Goal: Task Accomplishment & Management: Complete application form

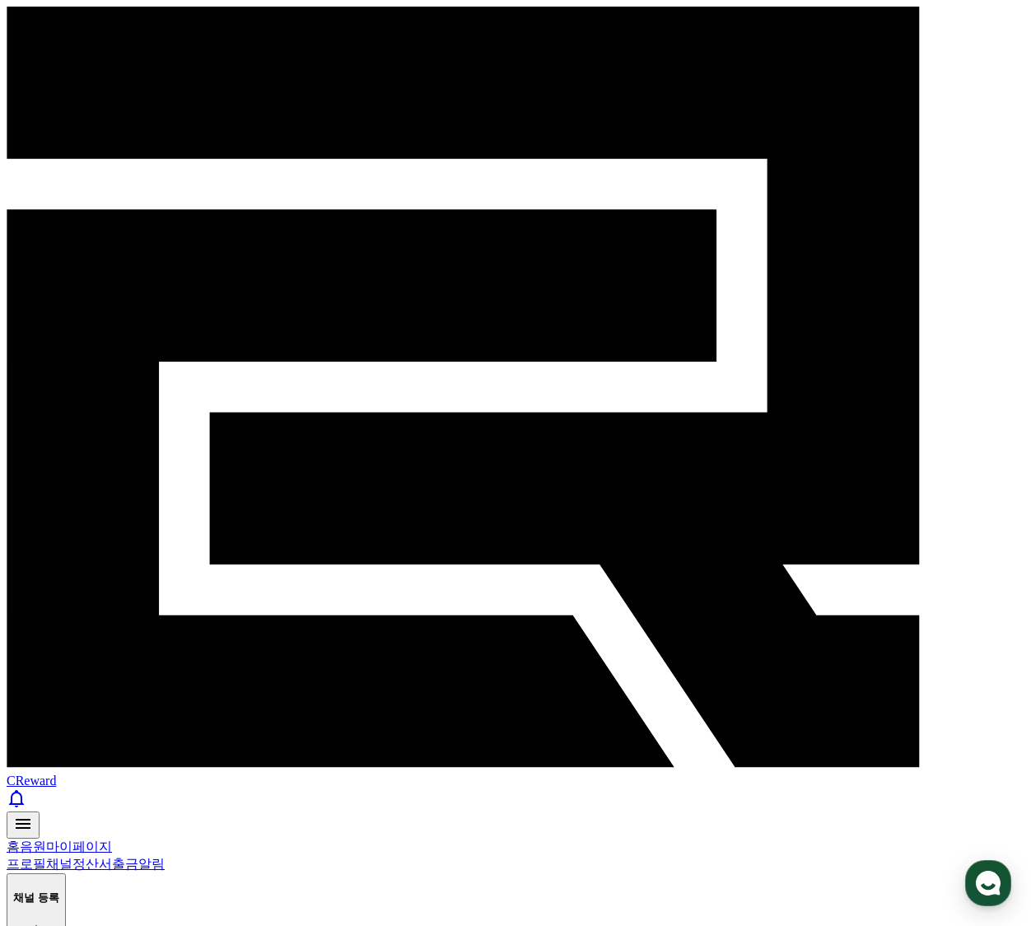
paste input "**********"
type input "**********"
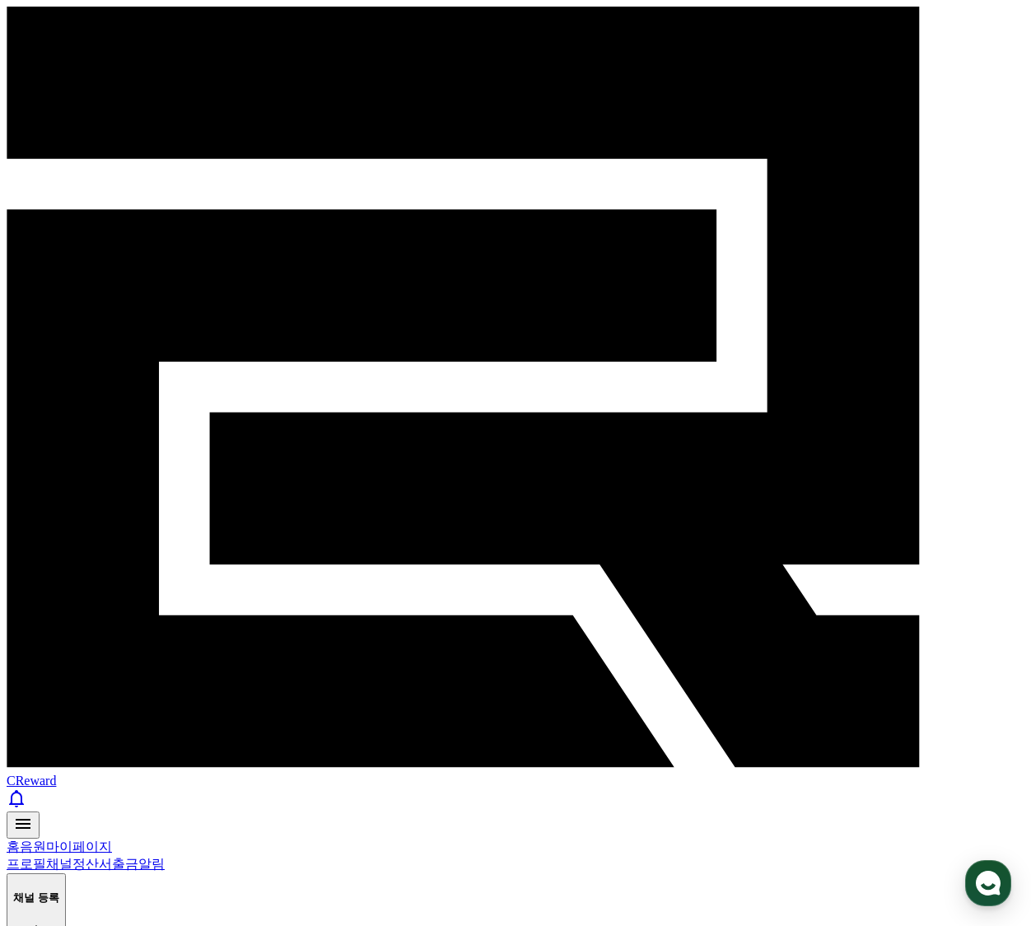
drag, startPoint x: 315, startPoint y: 675, endPoint x: 326, endPoint y: 675, distance: 11.5
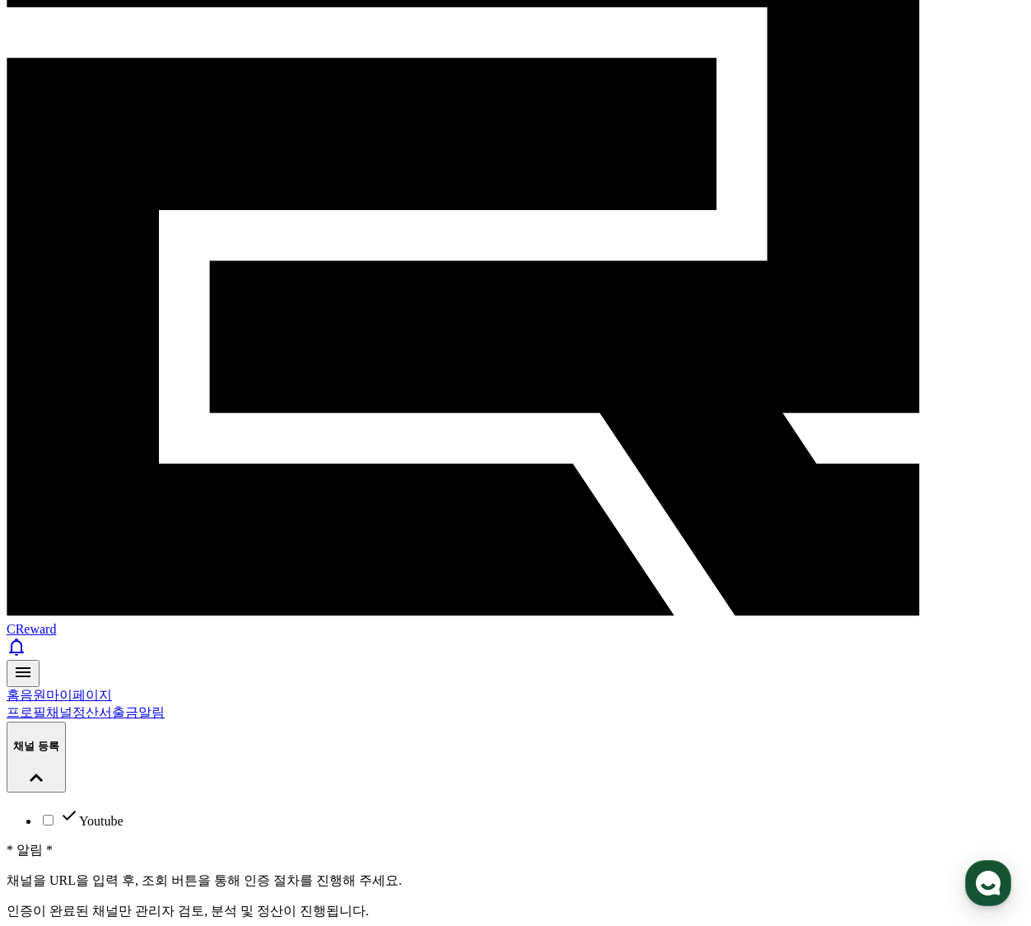
scroll to position [159, 0]
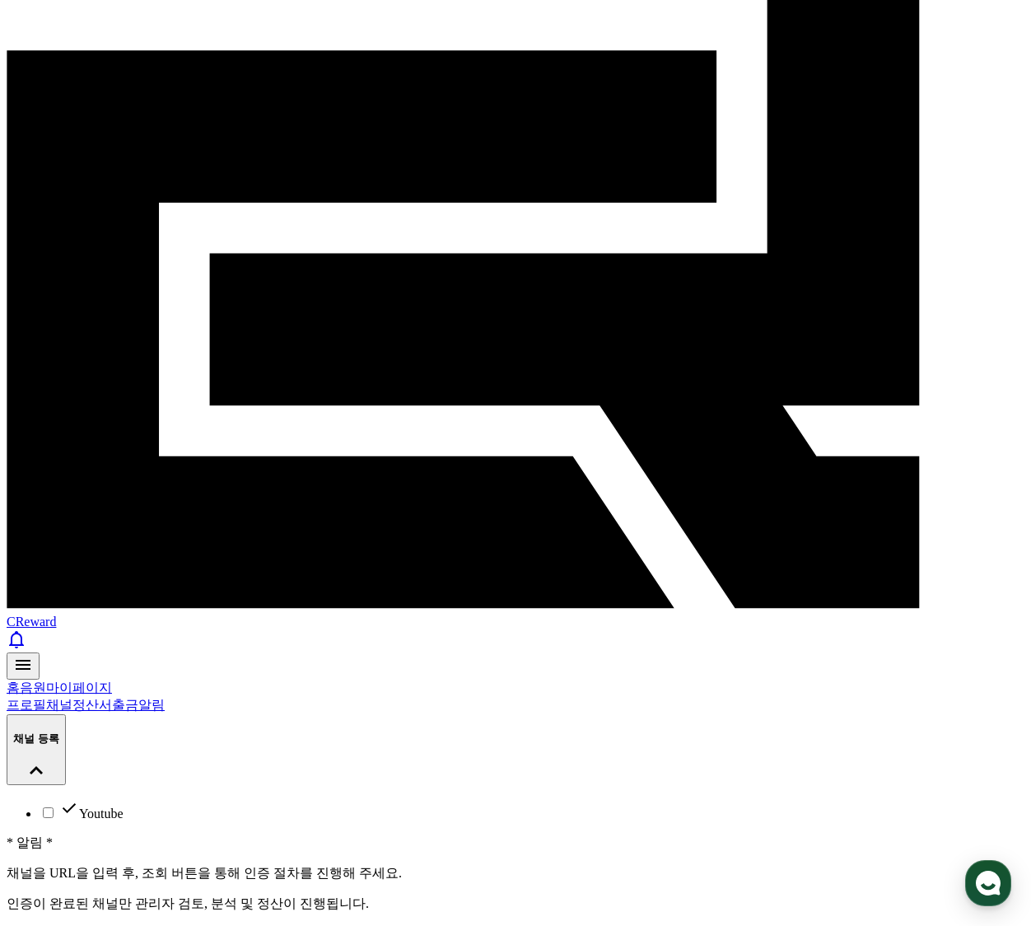
drag, startPoint x: 454, startPoint y: 231, endPoint x: 220, endPoint y: 213, distance: 234.6
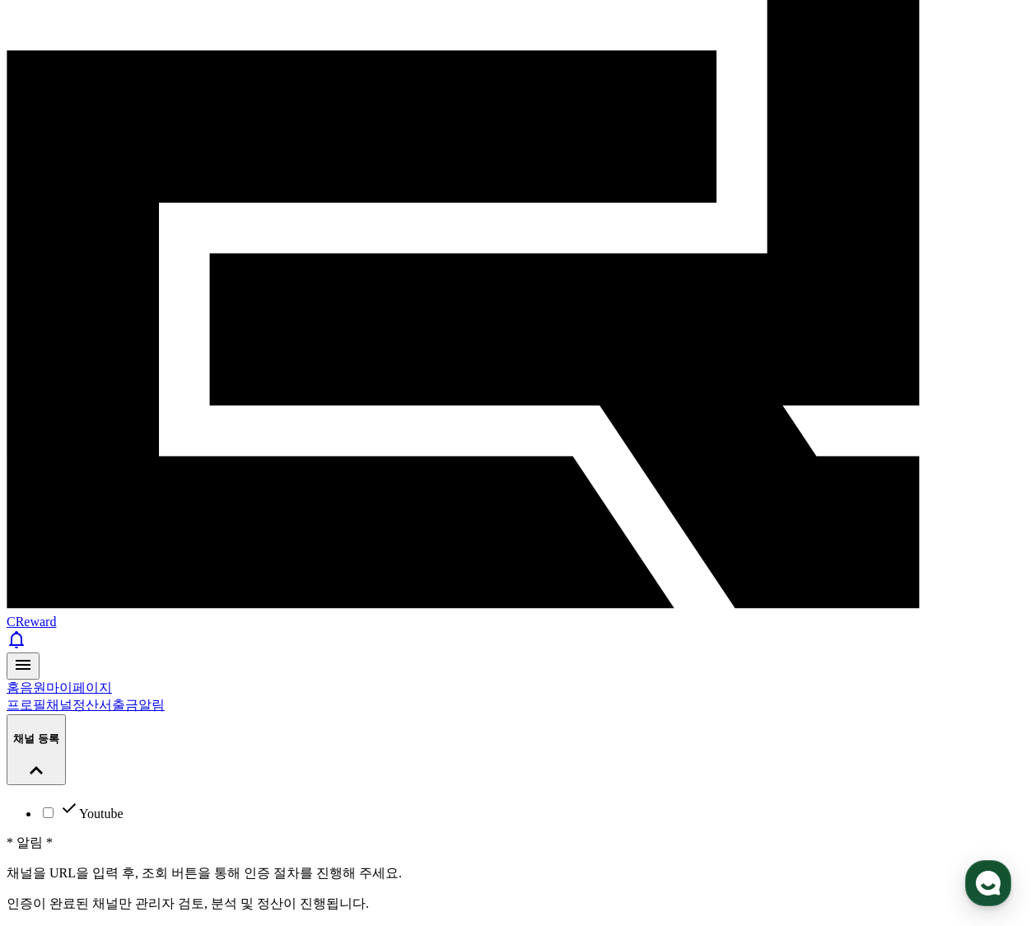
drag, startPoint x: 435, startPoint y: 223, endPoint x: 273, endPoint y: 228, distance: 161.5
copy p "CReward@82c113f9"
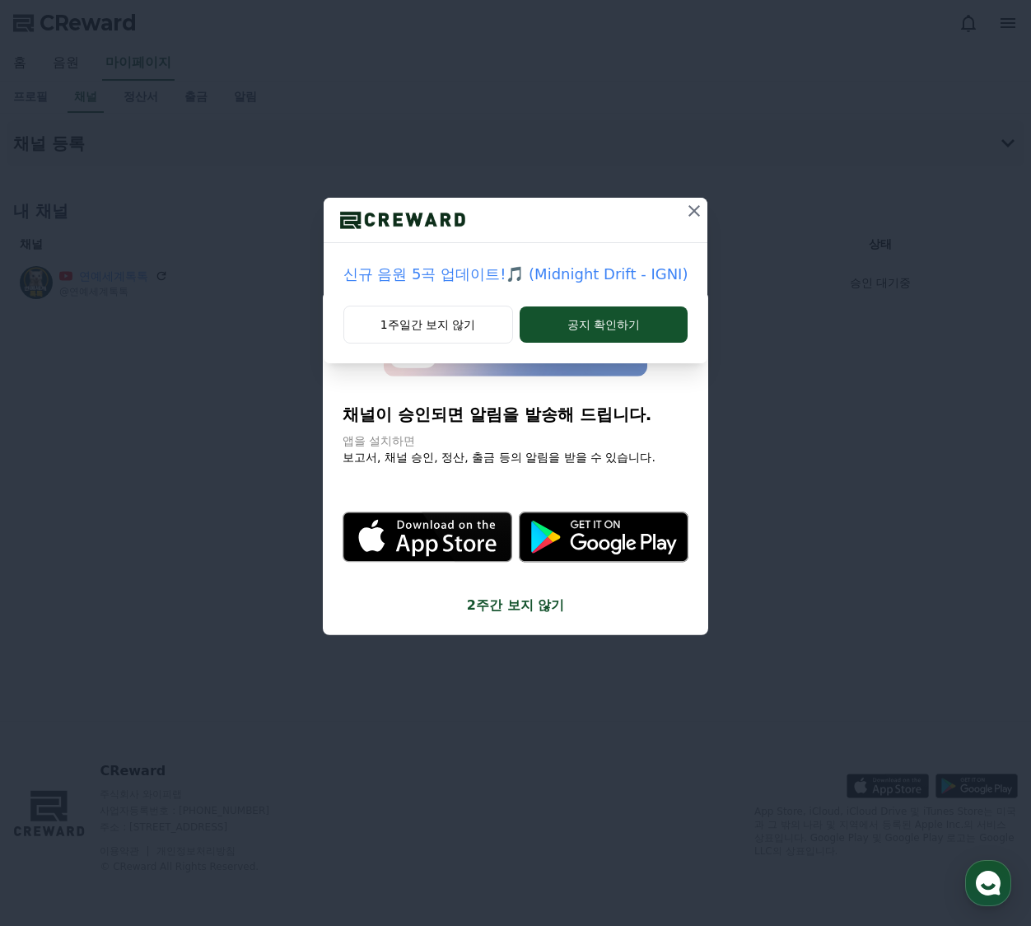
click at [693, 208] on icon at bounding box center [695, 211] width 12 height 12
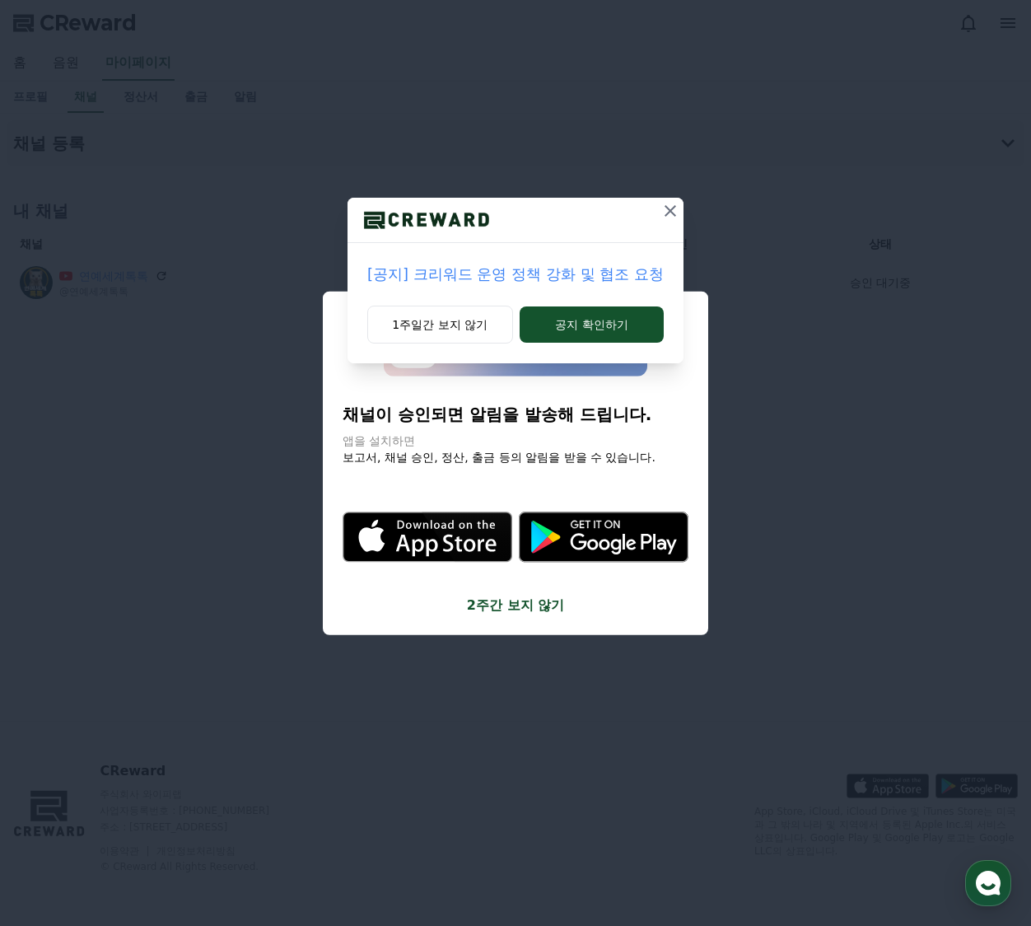
click at [669, 212] on icon at bounding box center [671, 211] width 20 height 20
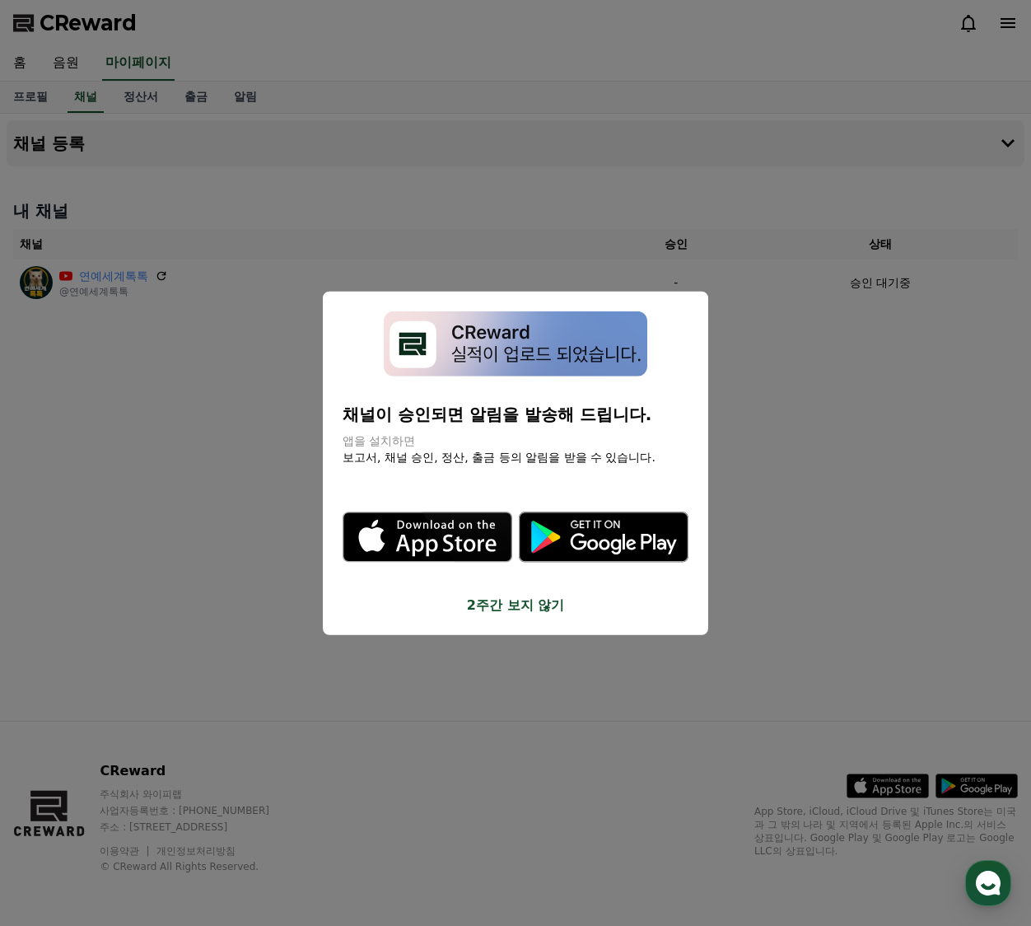
click at [542, 607] on button "2주간 보지 않기" at bounding box center [516, 605] width 346 height 20
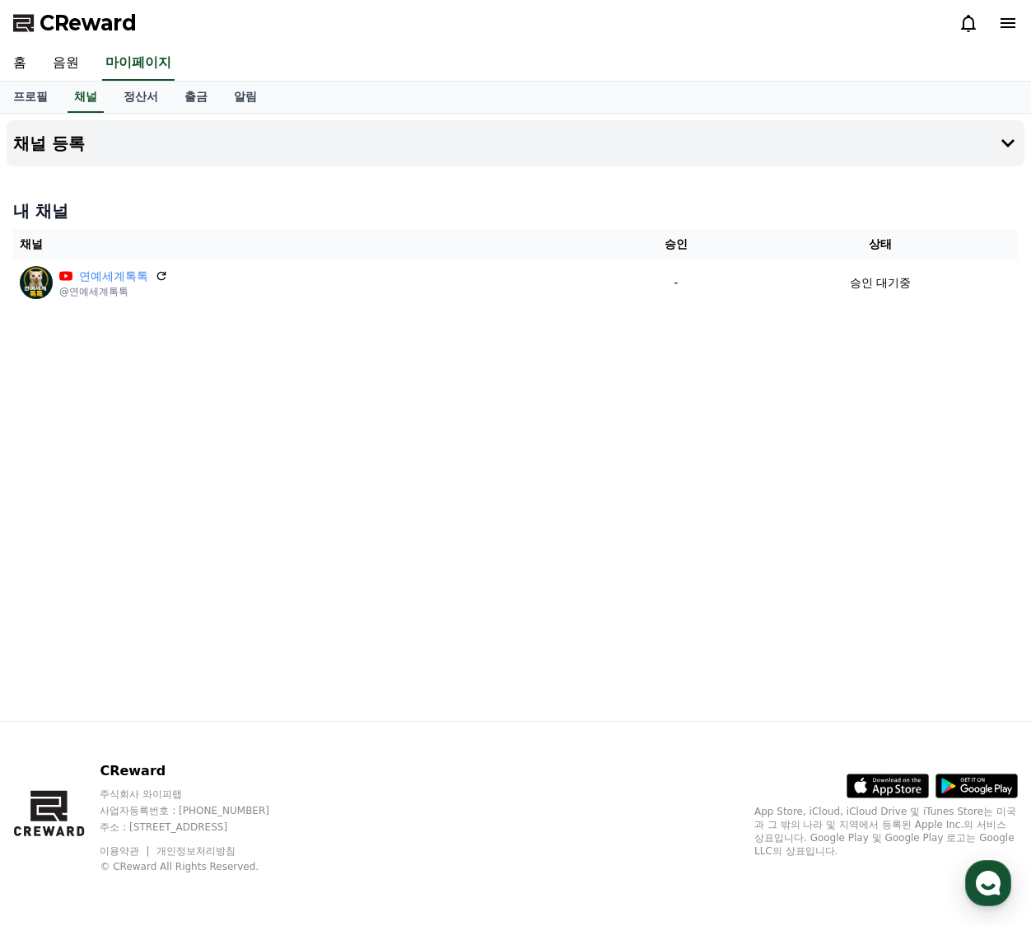
click at [528, 602] on div "채널 등록 내 채널 채널 승인 상태 연예세계톡톡 @연예세계톡톡 - 승인 대기중" at bounding box center [515, 417] width 1031 height 607
click at [406, 375] on div "채널 등록 내 채널 채널 승인 상태 연예세계톡톡 @연예세계톡톡 - 승인 대기중" at bounding box center [515, 417] width 1031 height 607
select select "**********"
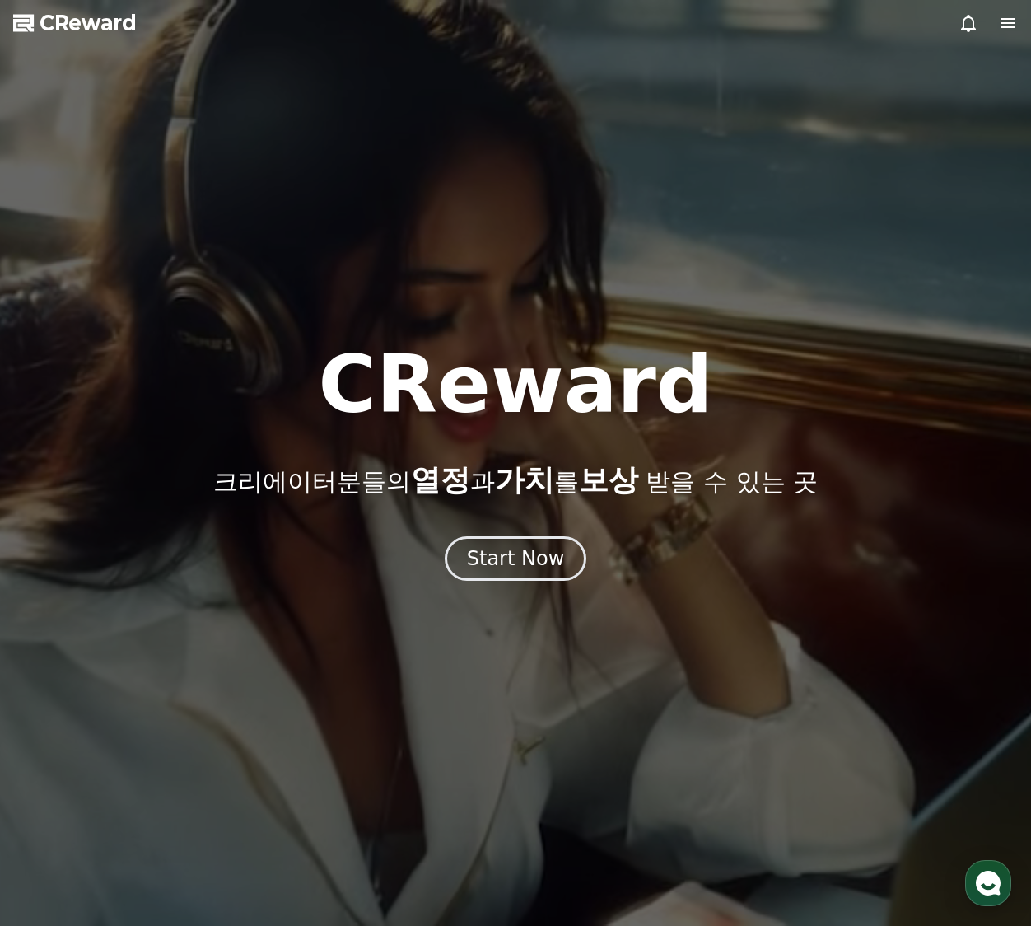
click at [59, 33] on span "CReward" at bounding box center [88, 23] width 97 height 26
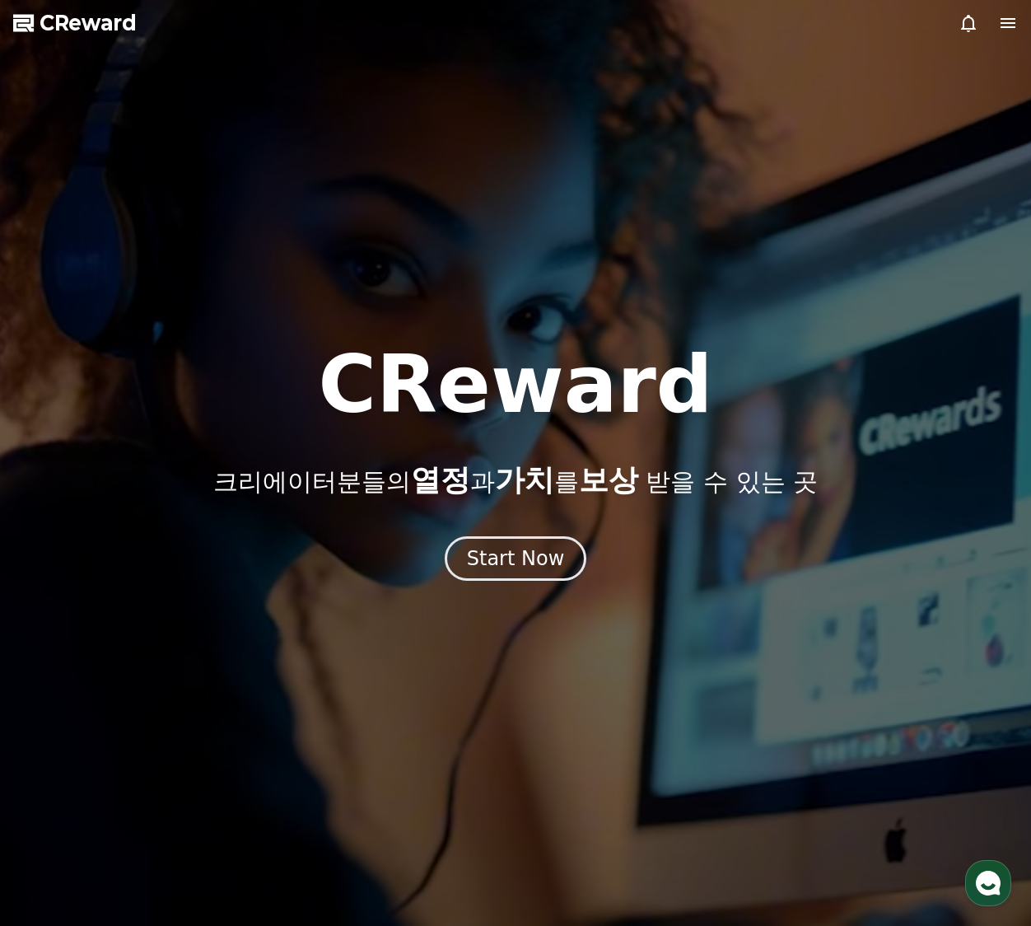
click at [988, 30] on div at bounding box center [988, 23] width 59 height 20
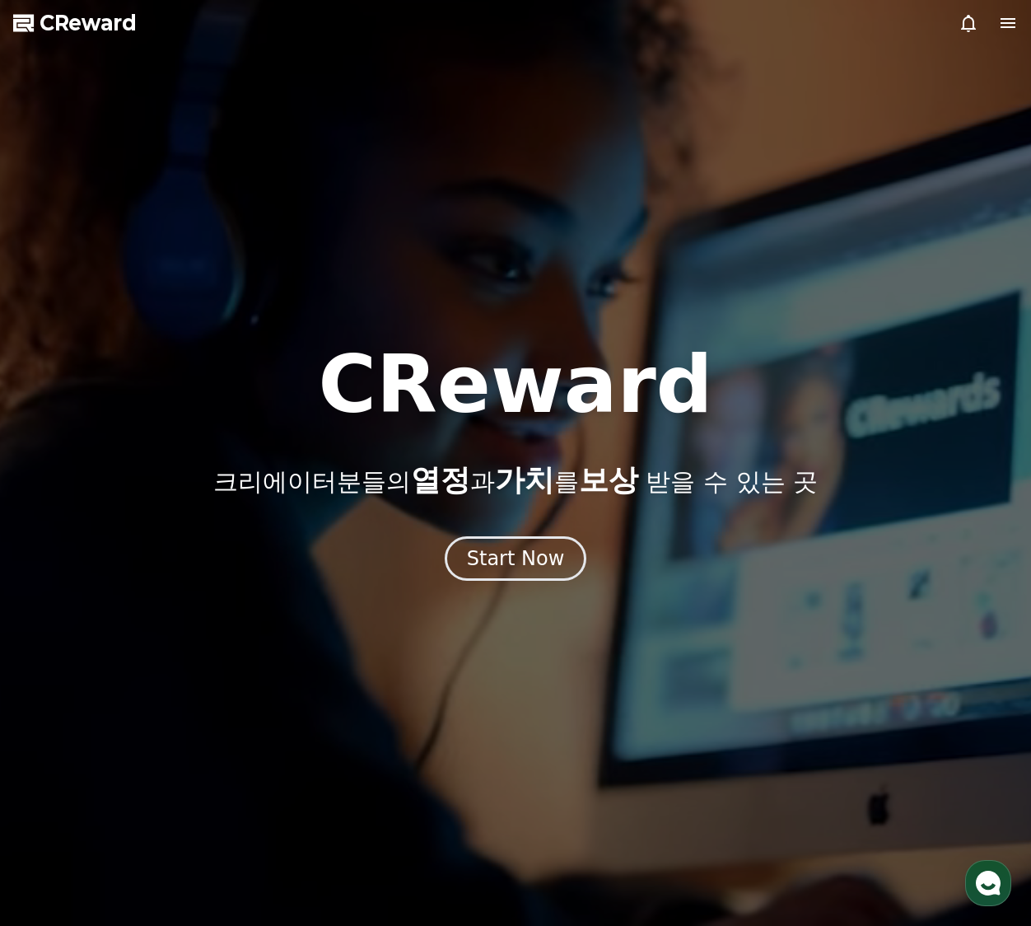
click at [998, 30] on icon at bounding box center [1008, 23] width 20 height 20
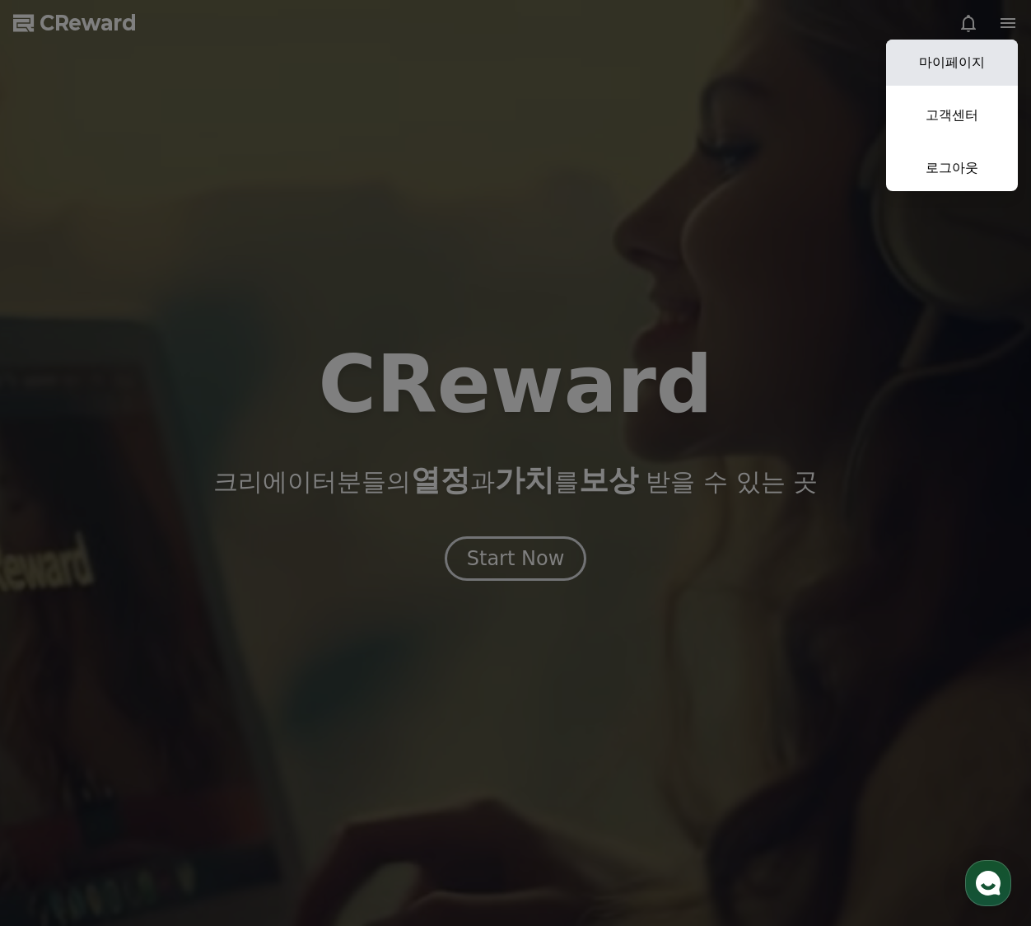
click at [942, 78] on link "마이페이지" at bounding box center [952, 63] width 132 height 46
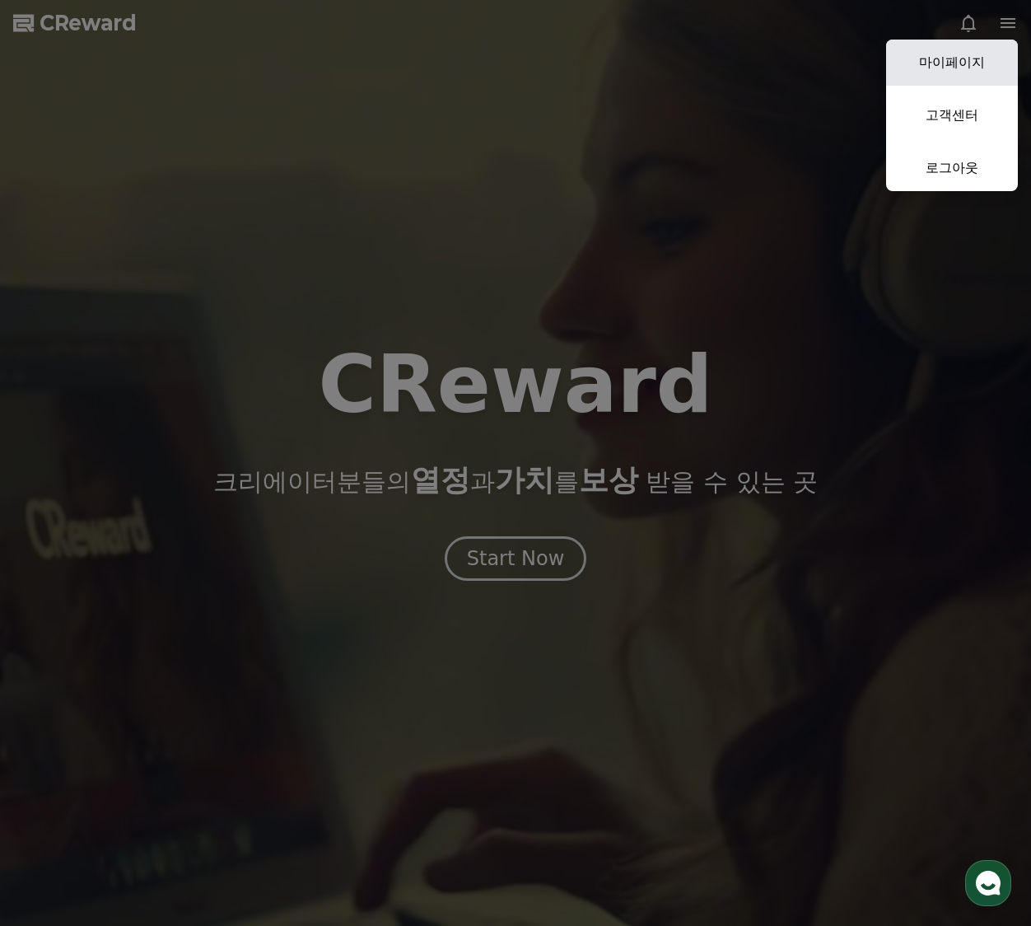
select select "**********"
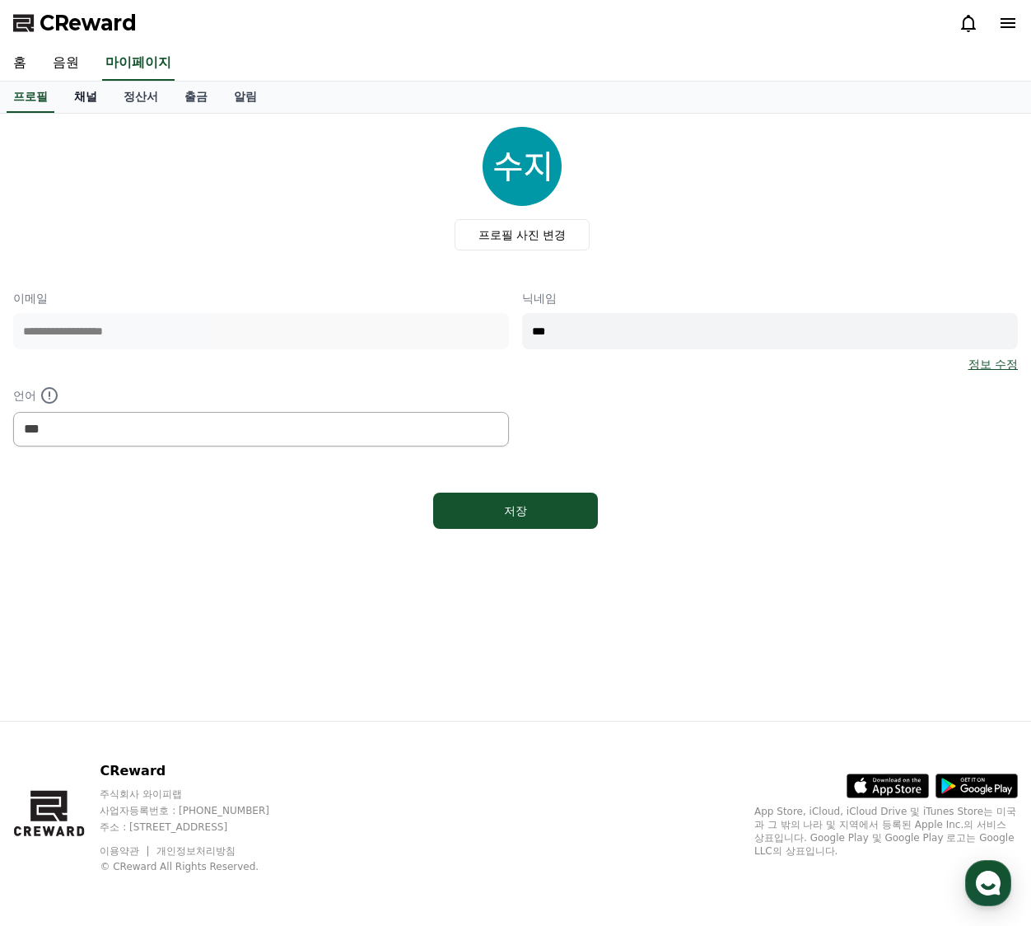
click at [89, 91] on link "채널" at bounding box center [85, 97] width 49 height 31
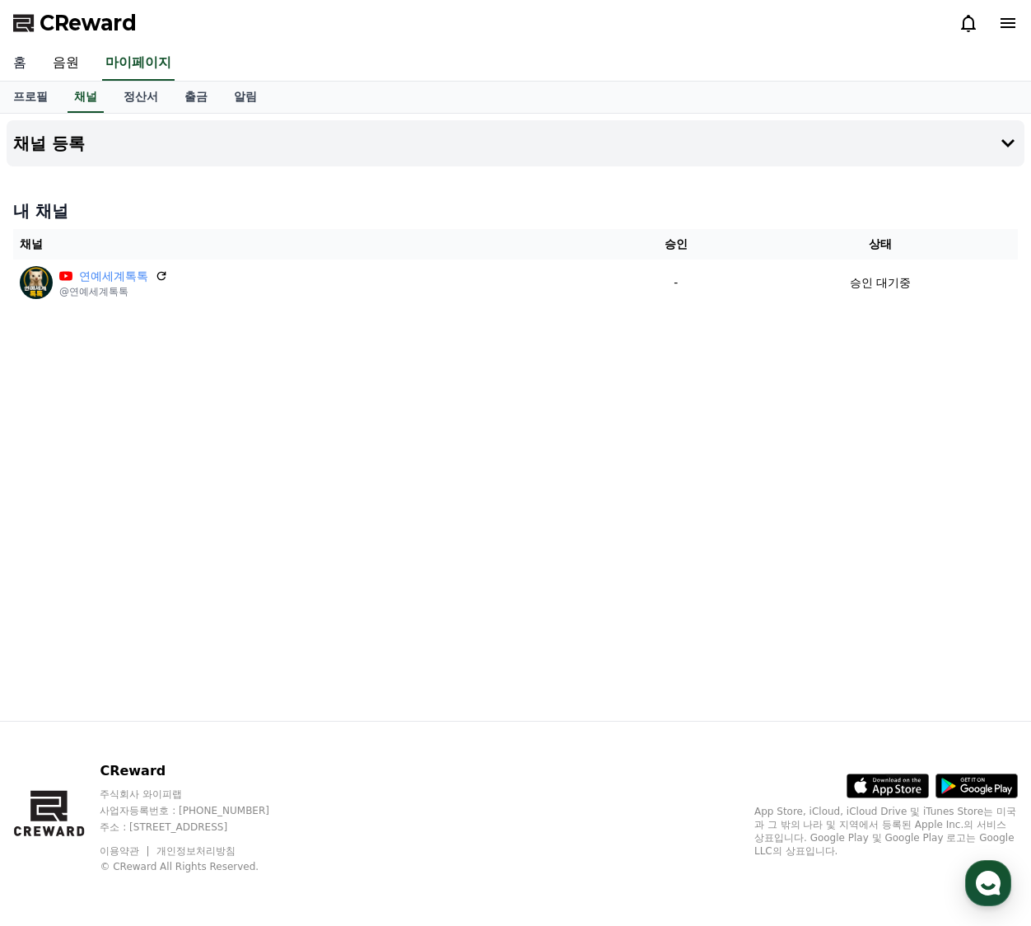
click at [16, 63] on link "홈" at bounding box center [20, 63] width 40 height 35
click at [82, 100] on link "채널" at bounding box center [86, 97] width 36 height 31
click at [83, 139] on h4 "채널 등록" at bounding box center [49, 143] width 72 height 18
